Goal: Transaction & Acquisition: Purchase product/service

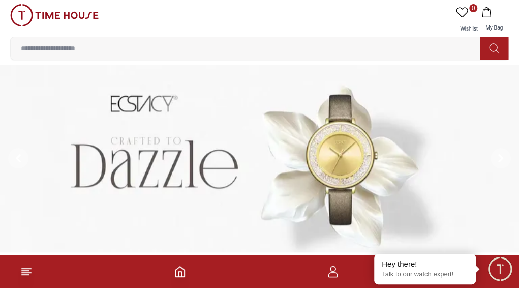
click at [0, 0] on span "SALE" at bounding box center [0, 0] width 0 height 0
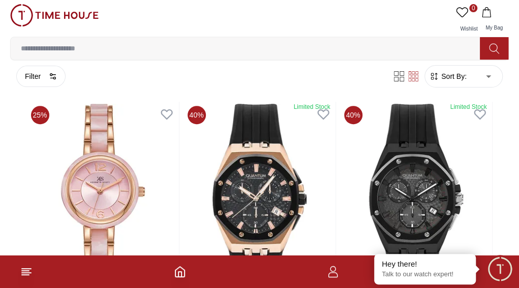
scroll to position [152, 0]
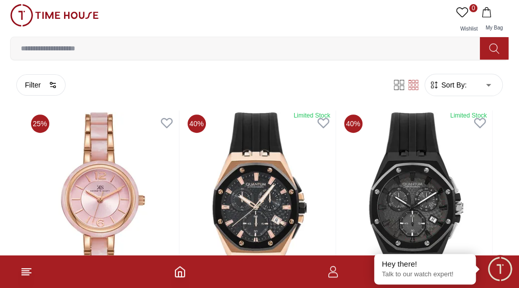
click at [0, 0] on input at bounding box center [0, 0] width 0 height 0
type input "******"
click at [0, 0] on icon at bounding box center [0, 0] width 0 height 0
click at [0, 0] on button "Brands" at bounding box center [0, 0] width 0 height 0
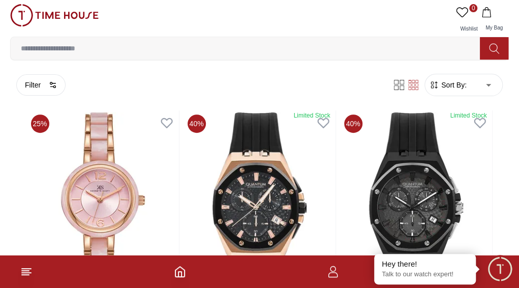
click at [0, 0] on icon "button" at bounding box center [0, 0] width 0 height 0
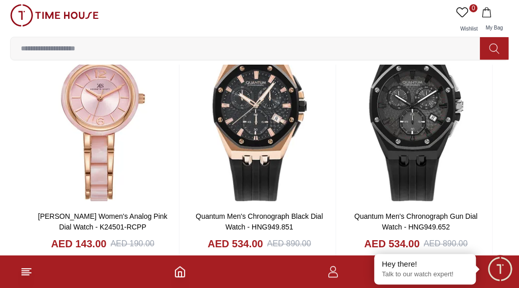
scroll to position [203, 0]
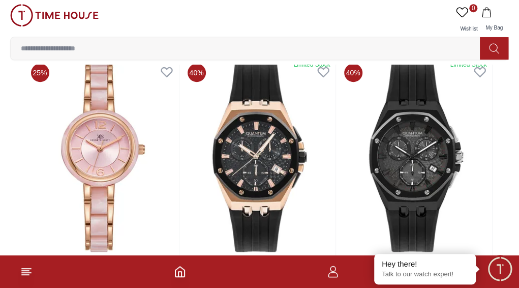
click at [0, 0] on icon at bounding box center [0, 0] width 0 height 0
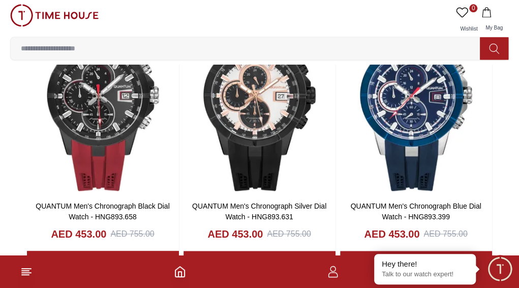
scroll to position [559, 0]
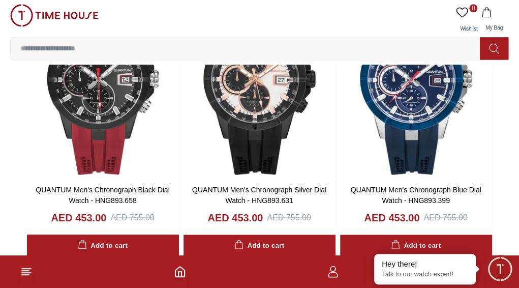
click at [0, 0] on icon "button" at bounding box center [0, 0] width 0 height 0
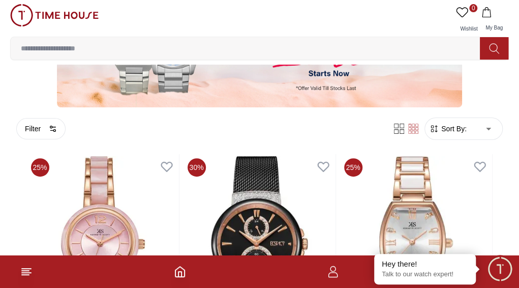
scroll to position [102, 0]
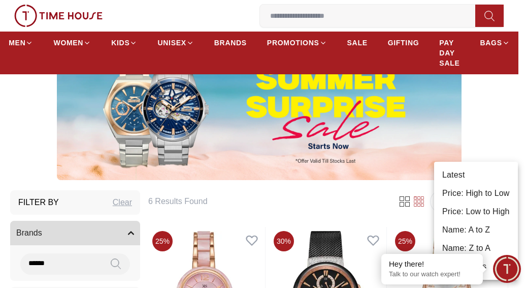
click at [235, 188] on div at bounding box center [263, 144] width 526 height 288
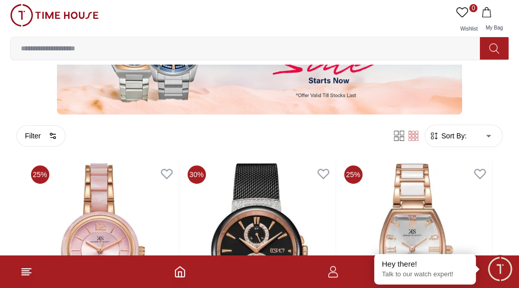
click at [0, 0] on button "Brands" at bounding box center [0, 0] width 0 height 0
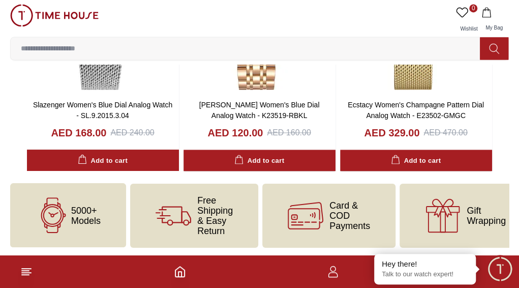
scroll to position [762, 0]
click at [0, 0] on span "WOMEN" at bounding box center [0, 0] width 0 height 0
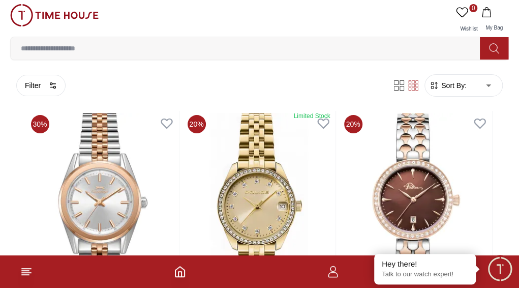
scroll to position [124, 0]
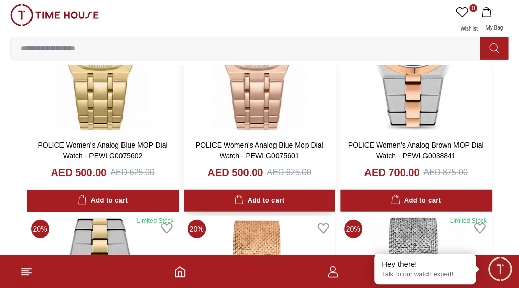
scroll to position [1067, 0]
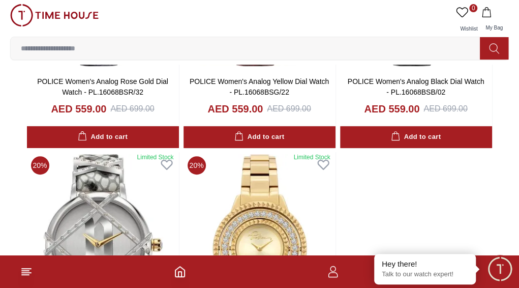
scroll to position [1626, 0]
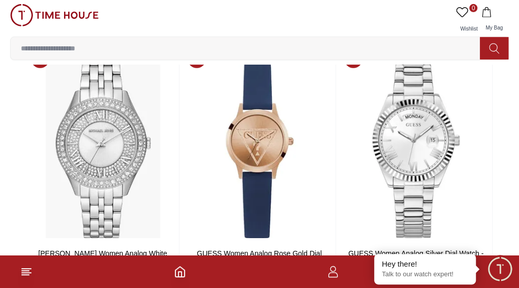
scroll to position [2795, 0]
